Goal: Transaction & Acquisition: Purchase product/service

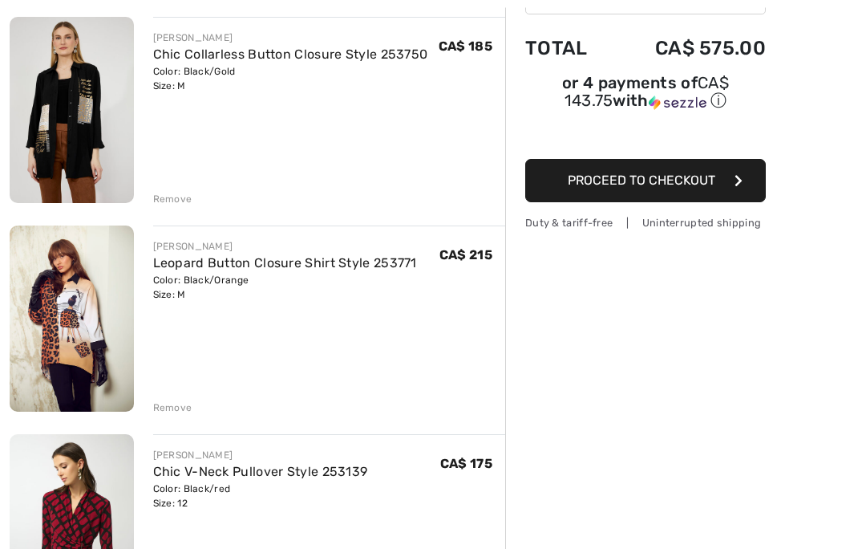
scroll to position [199, 0]
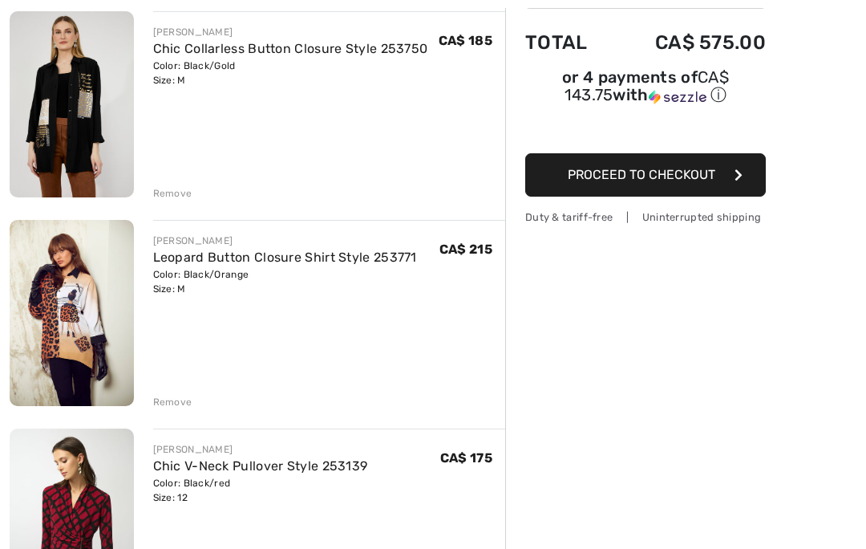
click at [98, 511] on img at bounding box center [72, 520] width 124 height 185
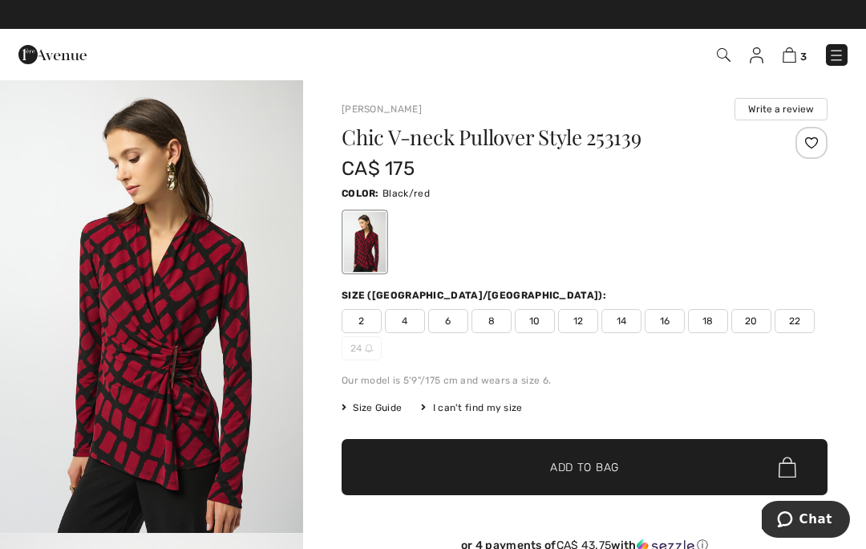
click at [517, 427] on div "Chic V-neck Pullover Style 253139 CA$ 175 Color: Black/red Size (CA/[GEOGRAPHIC…" at bounding box center [585, 352] width 486 height 451
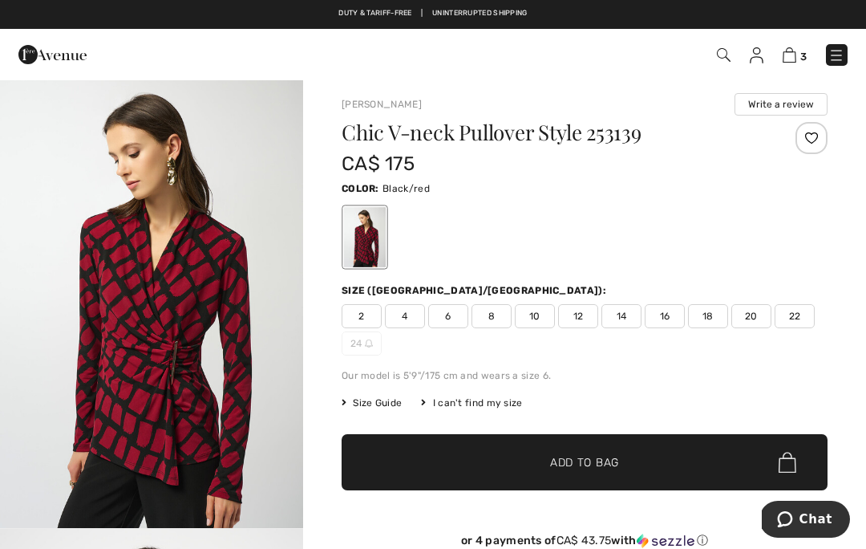
scroll to position [6, 0]
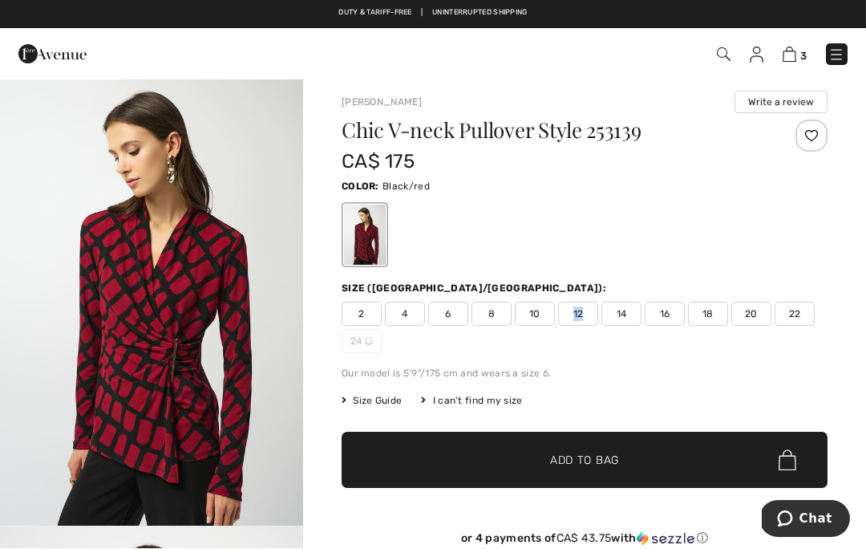
click at [576, 306] on span "12" at bounding box center [578, 314] width 40 height 24
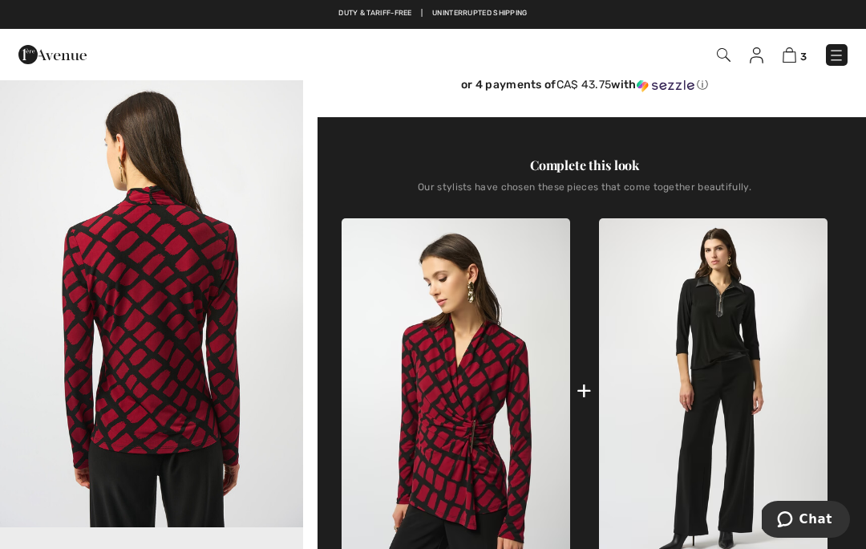
scroll to position [468, 0]
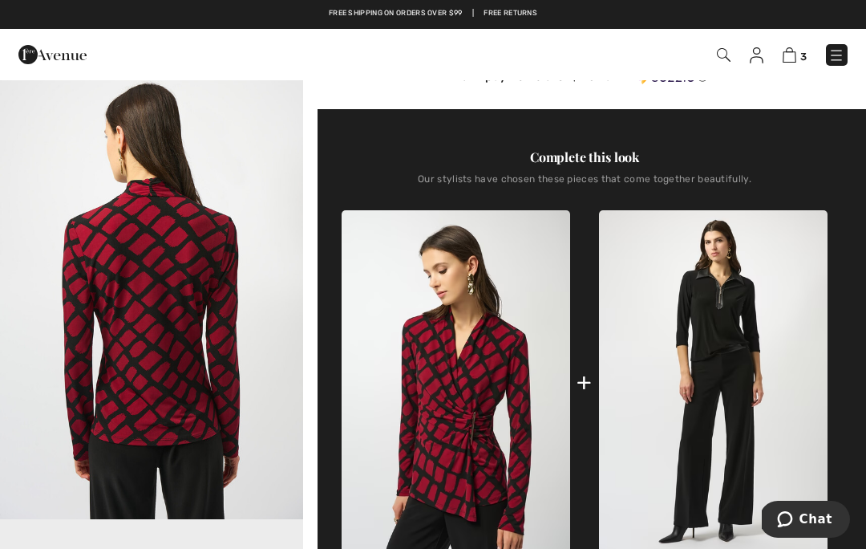
click at [484, 411] on img at bounding box center [456, 381] width 229 height 342
click at [476, 402] on img at bounding box center [456, 381] width 229 height 342
click at [471, 402] on img at bounding box center [456, 381] width 229 height 342
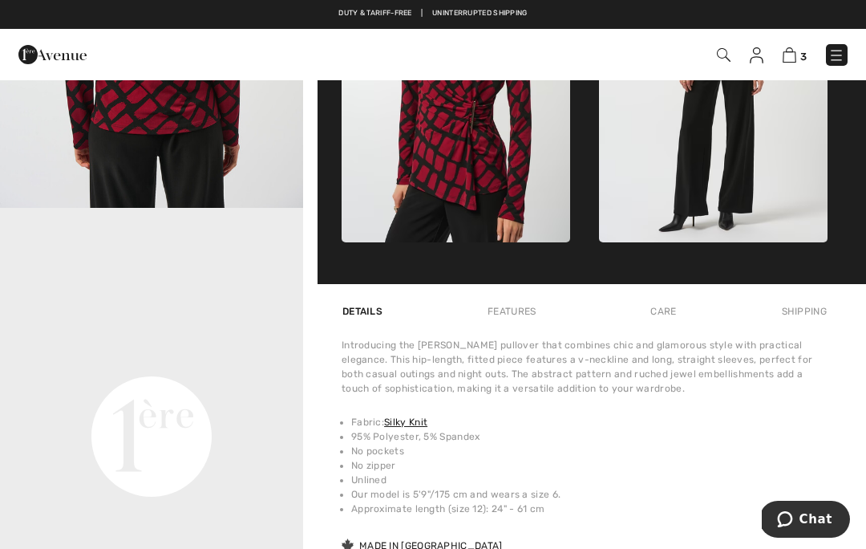
scroll to position [786, 0]
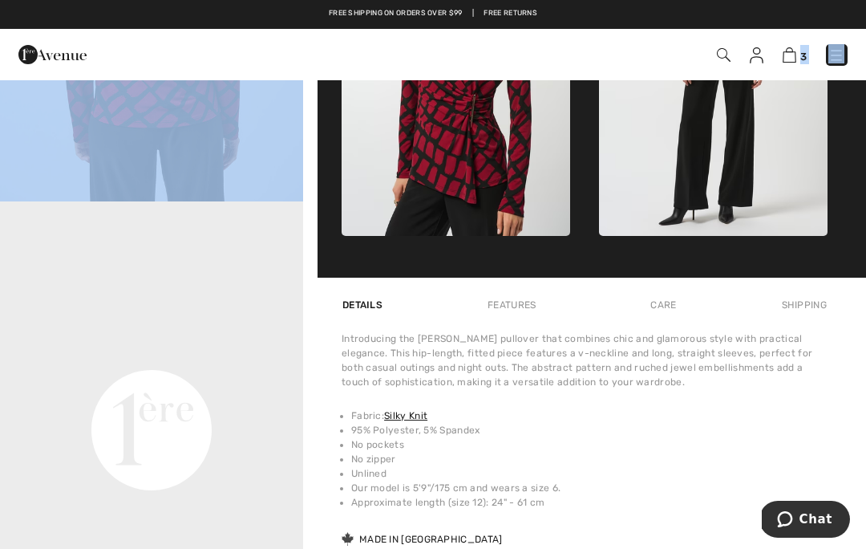
click at [301, 354] on video "Your browser does not support the video tag." at bounding box center [151, 278] width 303 height 152
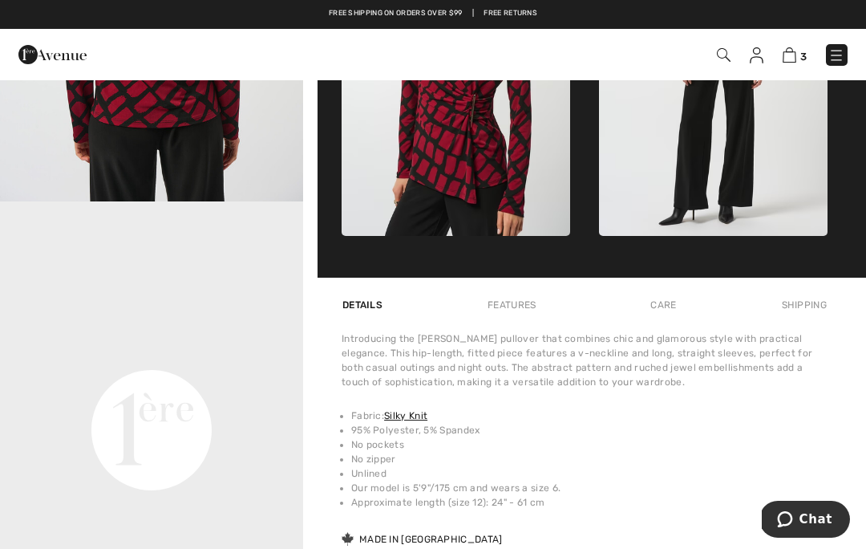
click at [311, 460] on div "[PERSON_NAME] Write a review Chic V-neck Pullover Style 253139 CA$ 175 Color: B…" at bounding box center [584, 8] width 563 height 1431
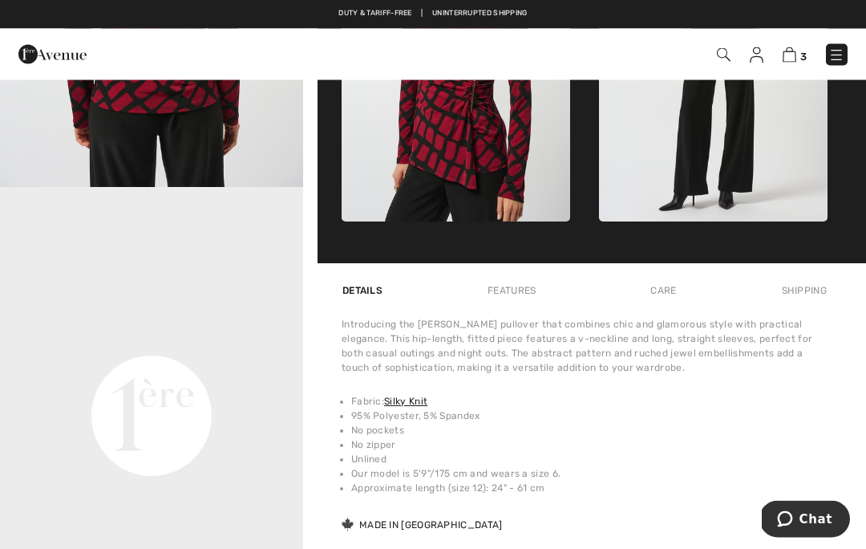
scroll to position [812, 0]
